Goal: Task Accomplishment & Management: Use online tool/utility

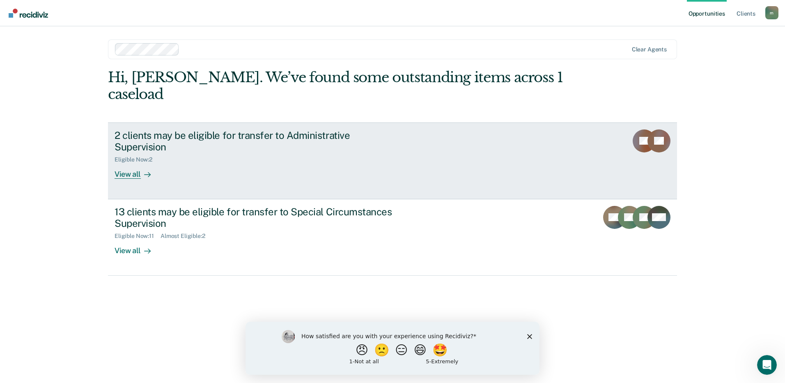
click at [144, 163] on div "View all" at bounding box center [138, 171] width 46 height 16
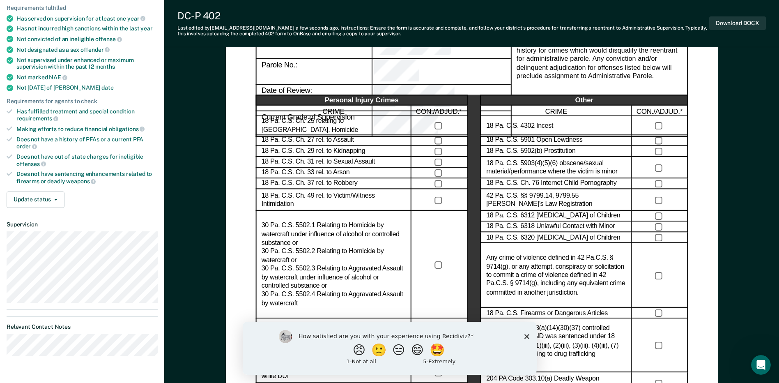
scroll to position [82, 0]
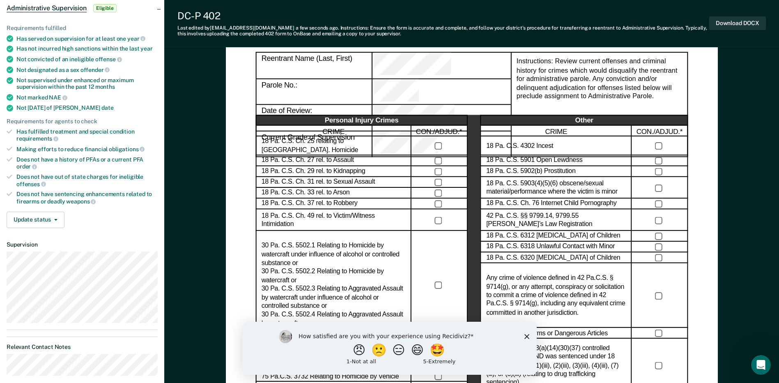
click at [44, 186] on div "Does not have out of state charges for ineligible offenses" at bounding box center [86, 180] width 141 height 14
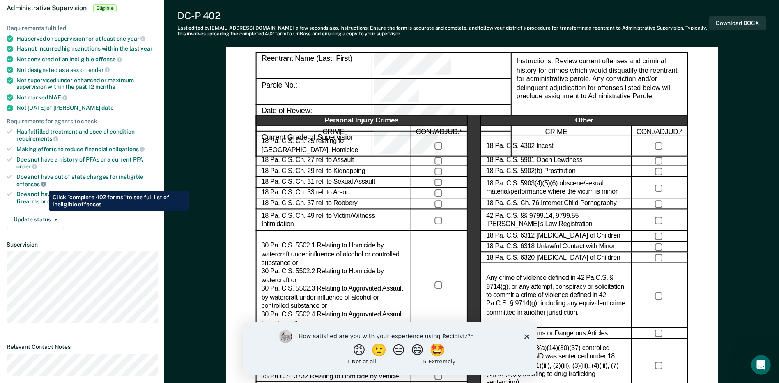
click at [43, 184] on icon at bounding box center [43, 183] width 5 height 5
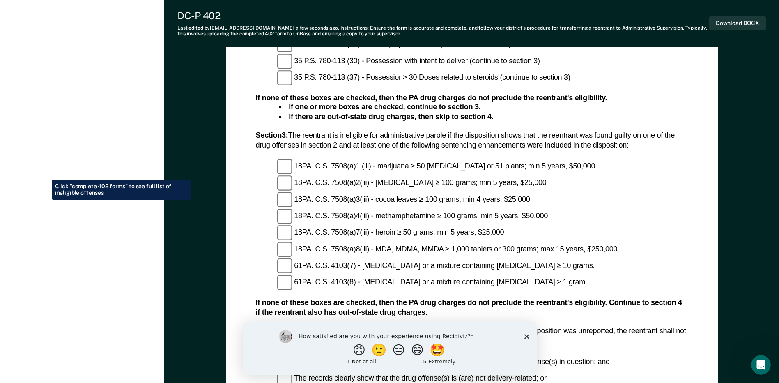
scroll to position [1026, 0]
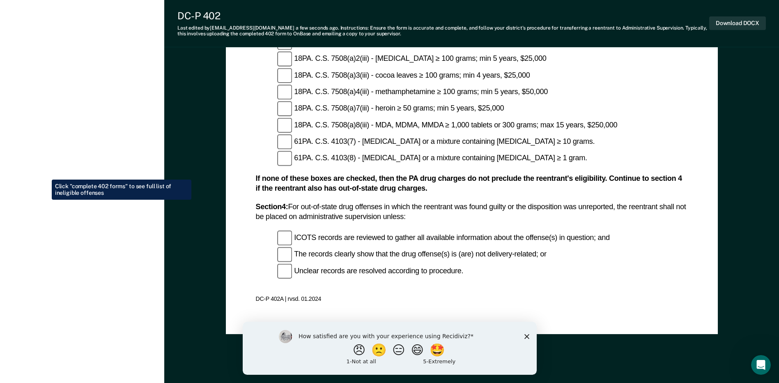
click at [531, 333] on div "How satisfied are you with your experience using Recidiviz? 😠 🙁 😑 😄 🤩 1 - Not a…" at bounding box center [389, 347] width 294 height 53
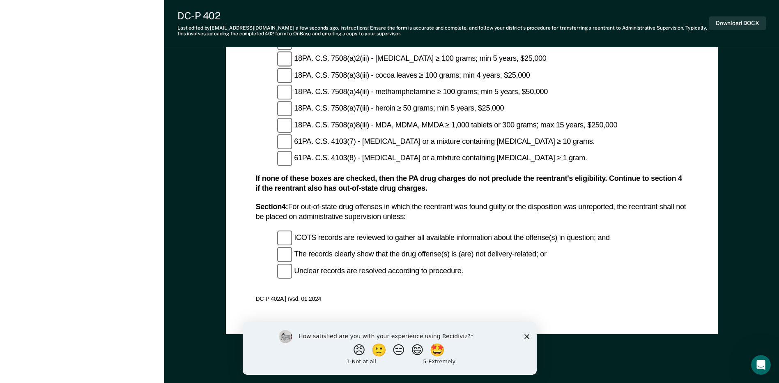
click at [526, 334] on icon "Close survey" at bounding box center [526, 335] width 5 height 5
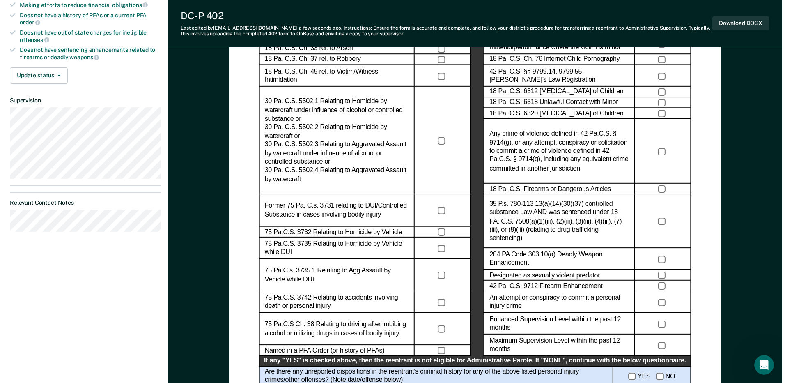
scroll to position [0, 0]
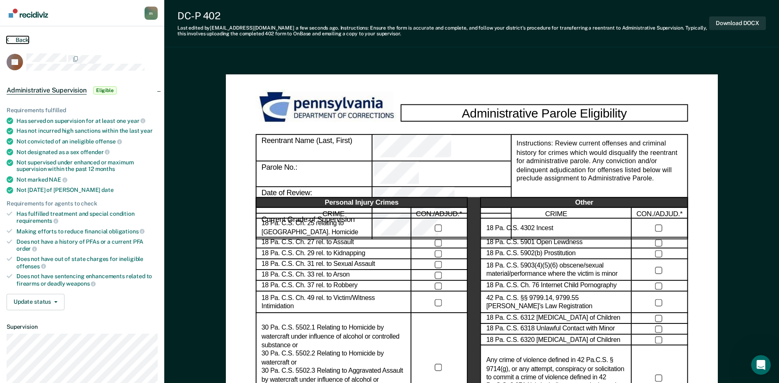
click at [11, 39] on button "Back" at bounding box center [18, 39] width 22 height 7
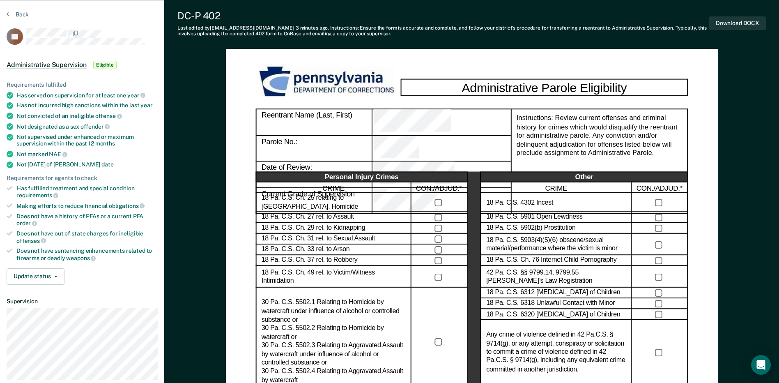
scroll to position [41, 0]
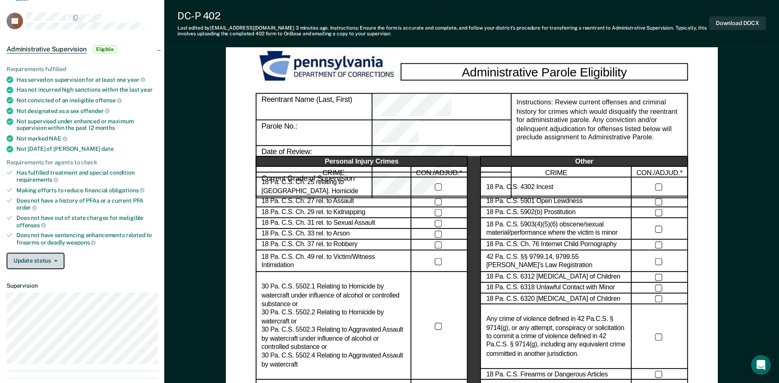
click at [44, 258] on button "Update status" at bounding box center [36, 260] width 58 height 16
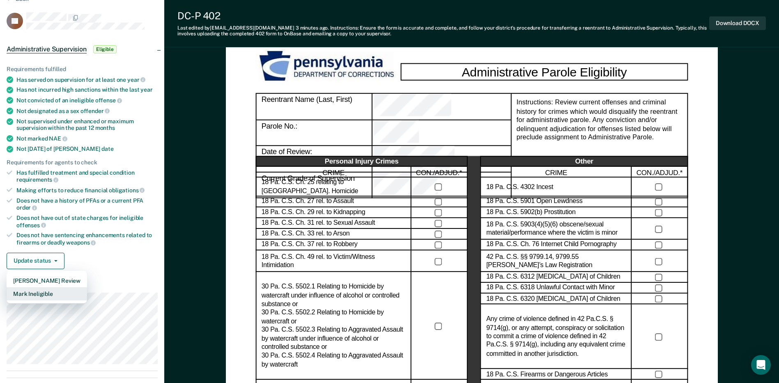
click at [46, 295] on button "Mark Ineligible" at bounding box center [47, 293] width 80 height 13
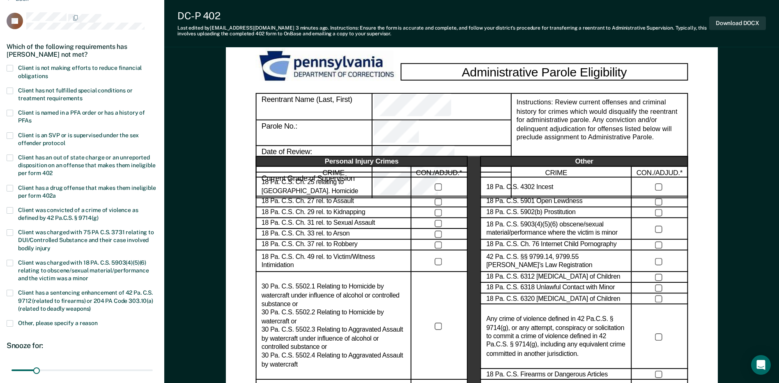
click at [13, 66] on label "Client is not making efforts to reduce financial obligations" at bounding box center [82, 73] width 151 height 16
click at [48, 73] on input "Client is not making efforts to reduce financial obligations" at bounding box center [48, 73] width 0 height 0
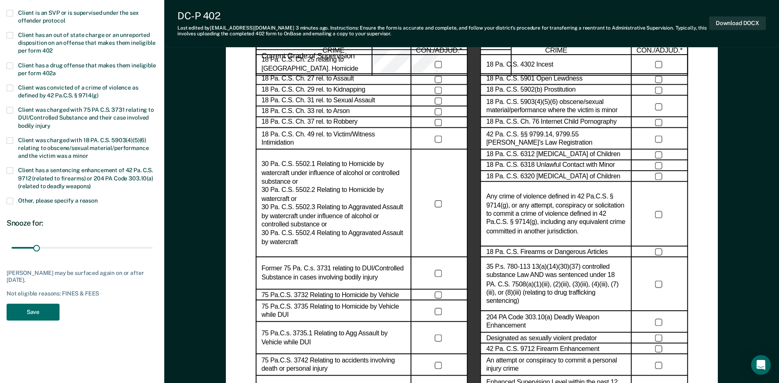
scroll to position [164, 0]
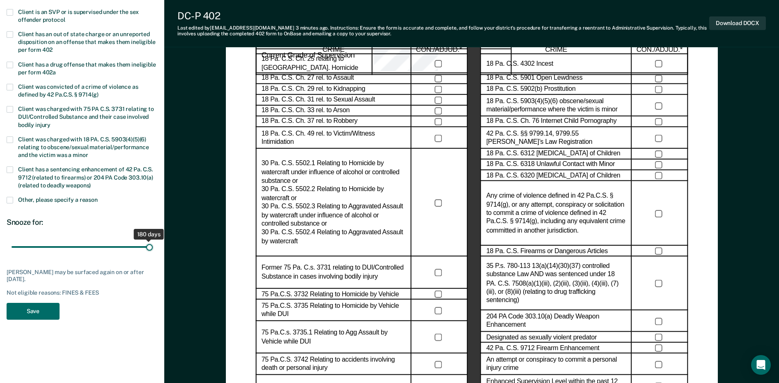
drag, startPoint x: 37, startPoint y: 247, endPoint x: 159, endPoint y: 262, distance: 122.9
type input "180"
click at [153, 254] on input "range" at bounding box center [81, 247] width 141 height 14
click at [43, 307] on button "Save" at bounding box center [33, 311] width 53 height 17
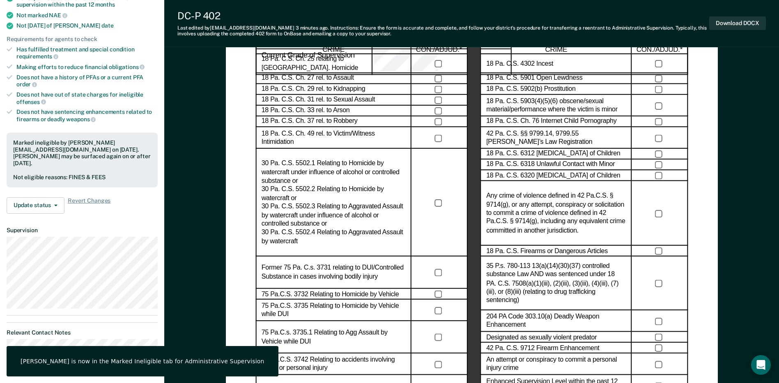
scroll to position [0, 0]
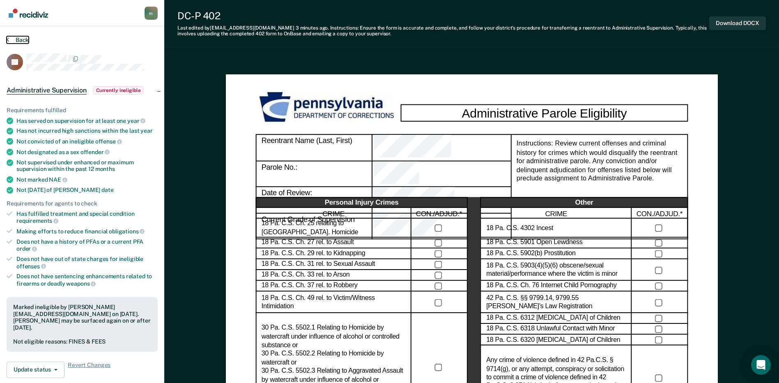
click at [20, 40] on button "Back" at bounding box center [18, 39] width 22 height 7
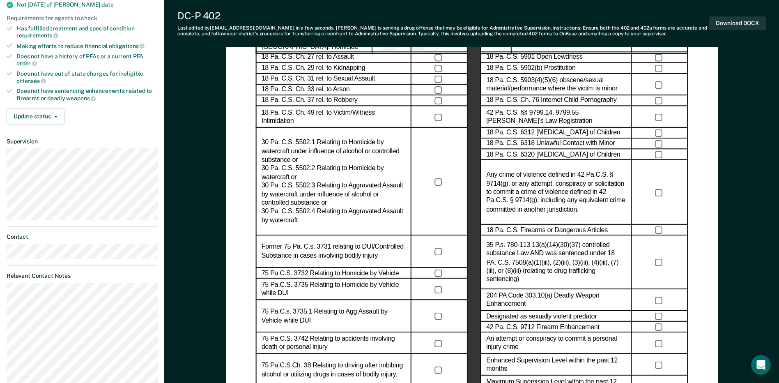
scroll to position [21, 0]
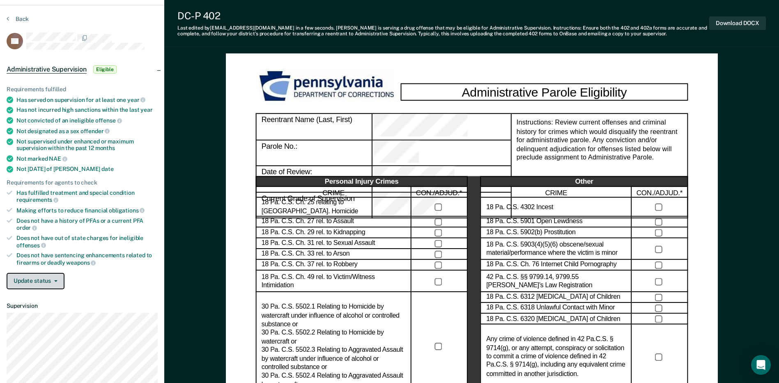
click at [42, 280] on button "Update status" at bounding box center [36, 281] width 58 height 16
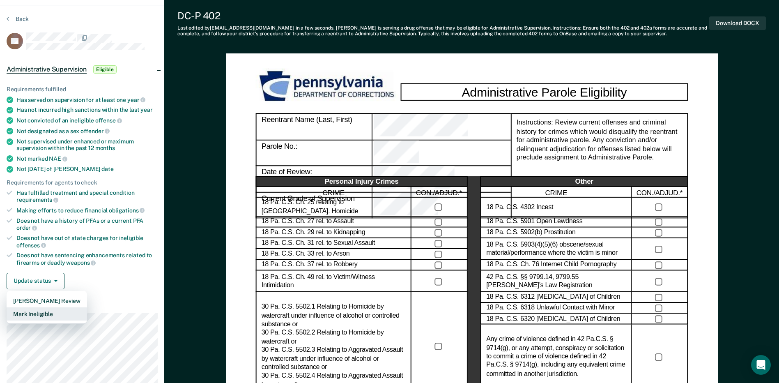
click at [35, 311] on button "Mark Ineligible" at bounding box center [47, 313] width 80 height 13
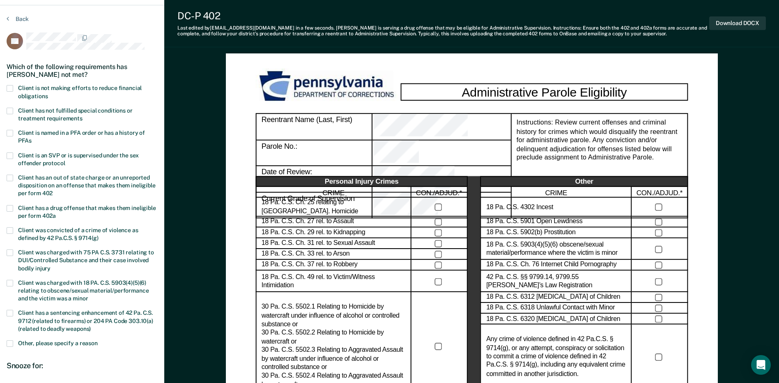
click at [8, 90] on span at bounding box center [10, 88] width 7 height 7
click at [48, 93] on input "Client is not making efforts to reduce financial obligations" at bounding box center [48, 93] width 0 height 0
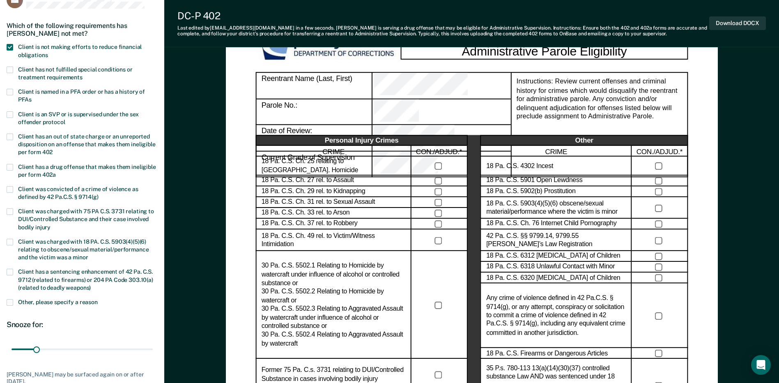
scroll to position [226, 0]
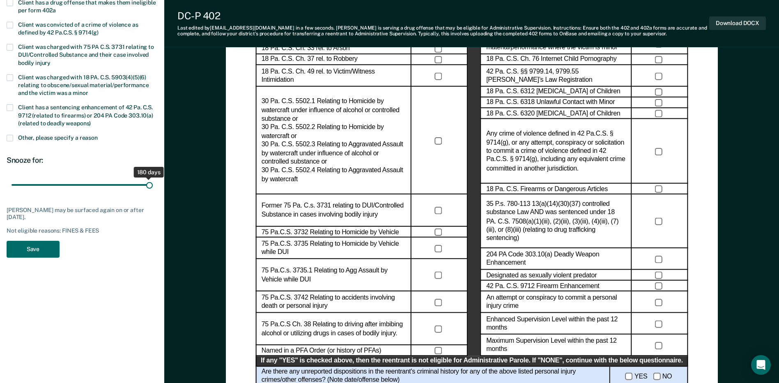
drag, startPoint x: 35, startPoint y: 184, endPoint x: 197, endPoint y: 211, distance: 163.4
type input "180"
click at [153, 192] on input "range" at bounding box center [81, 185] width 141 height 14
click at [22, 247] on button "Save" at bounding box center [33, 249] width 53 height 17
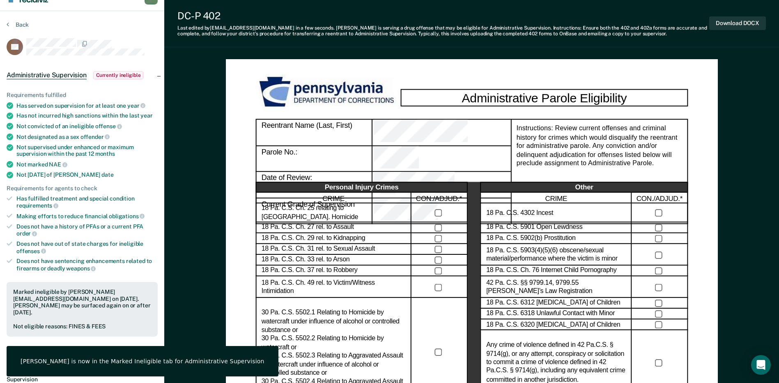
scroll to position [0, 0]
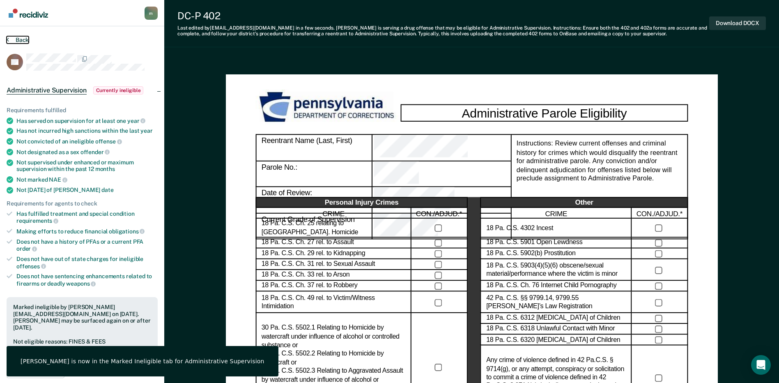
click at [11, 40] on button "Back" at bounding box center [18, 39] width 22 height 7
